Goal: Find specific page/section: Find specific page/section

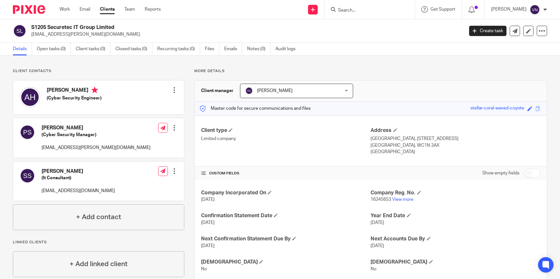
click at [387, 13] on input "Search" at bounding box center [366, 11] width 58 height 6
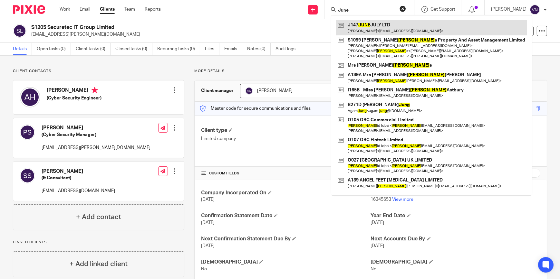
type input "June"
click at [396, 22] on link at bounding box center [431, 27] width 191 height 15
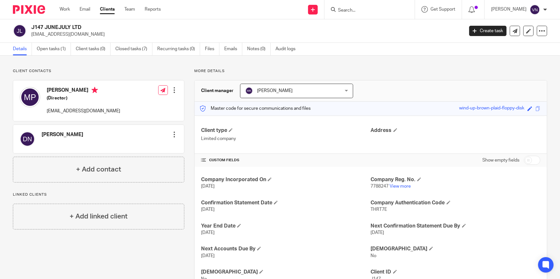
click at [365, 8] on input "Search" at bounding box center [366, 11] width 58 height 6
type input "peridot"
click button "submit" at bounding box center [0, 0] width 0 height 0
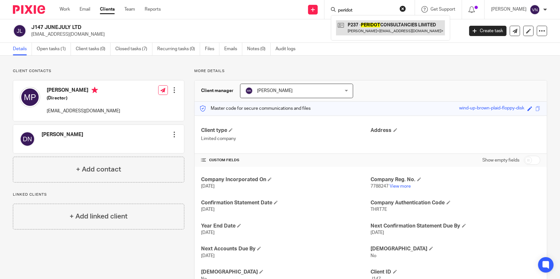
click at [383, 27] on link at bounding box center [390, 27] width 109 height 15
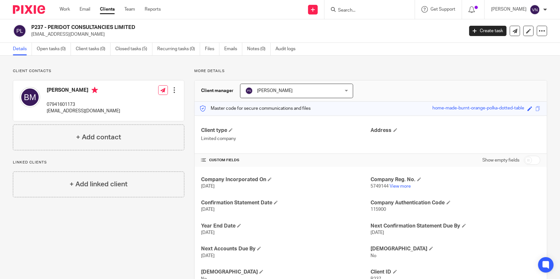
click at [370, 15] on div at bounding box center [370, 9] width 90 height 19
click at [371, 13] on input "Search" at bounding box center [366, 11] width 58 height 6
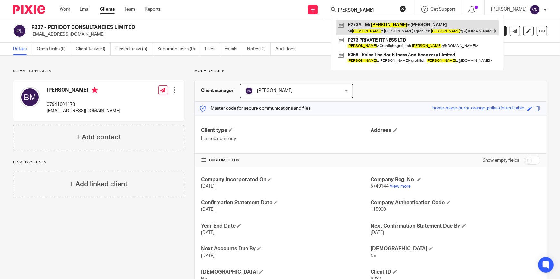
type input "lukas"
click at [422, 32] on link at bounding box center [417, 27] width 163 height 15
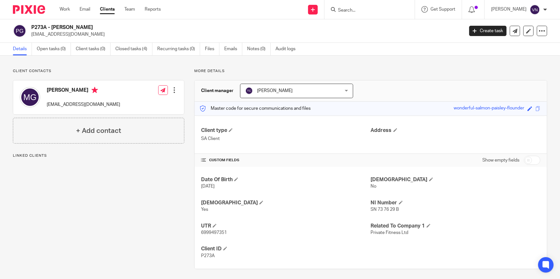
click at [392, 12] on input "Search" at bounding box center [366, 11] width 58 height 6
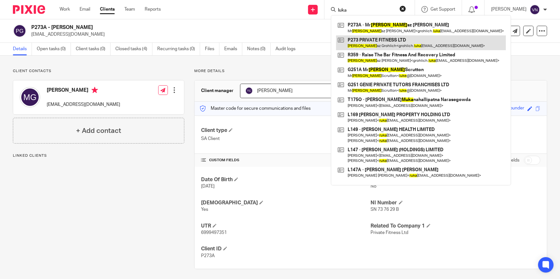
type input "luka"
click at [409, 50] on link at bounding box center [421, 42] width 170 height 15
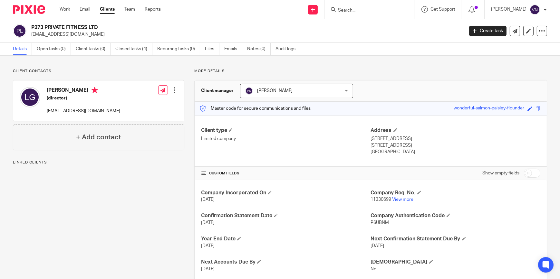
click at [381, 8] on input "Search" at bounding box center [366, 11] width 58 height 6
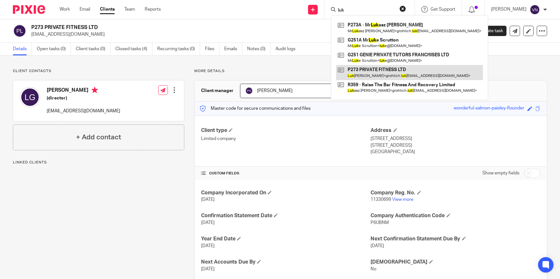
type input "luk"
click at [409, 77] on link at bounding box center [409, 72] width 147 height 15
